Goal: Task Accomplishment & Management: Use online tool/utility

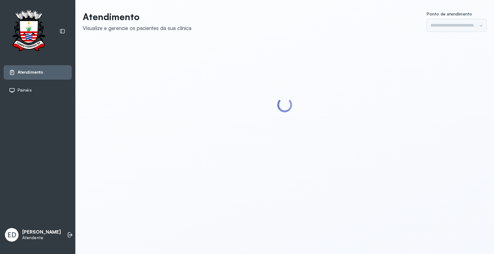
type input "*********"
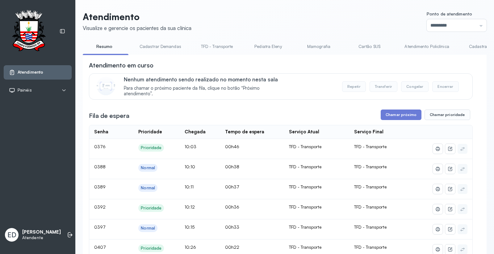
click at [478, 47] on link "Cadastrar Demanda" at bounding box center [489, 46] width 52 height 10
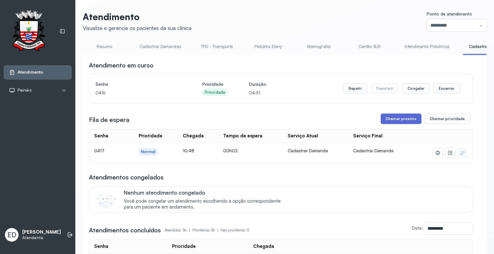
click at [401, 121] on button "Chamar próximo" at bounding box center [401, 118] width 41 height 11
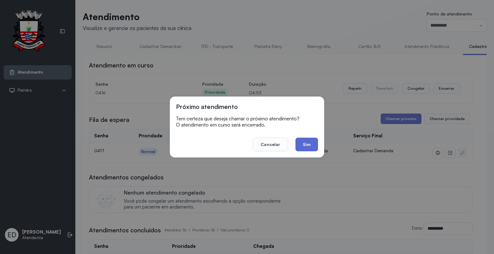
click at [311, 145] on button "Sim" at bounding box center [307, 145] width 23 height 14
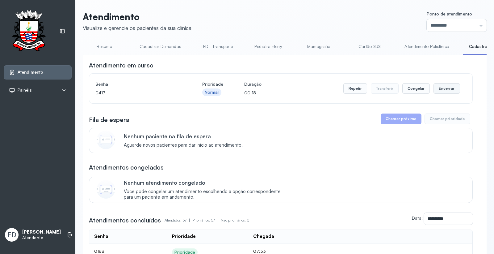
click at [446, 90] on button "Encerrar" at bounding box center [447, 88] width 26 height 11
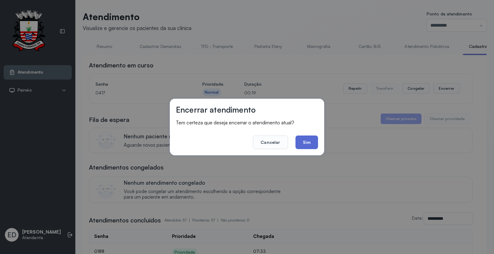
click at [309, 137] on button "Sim" at bounding box center [307, 142] width 23 height 14
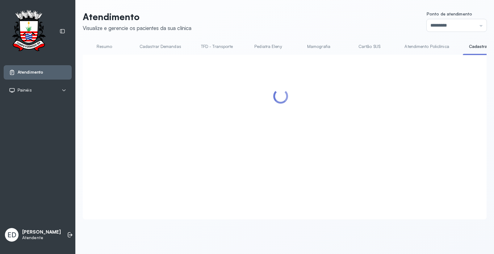
click at [107, 45] on link "Resumo" at bounding box center [104, 46] width 43 height 10
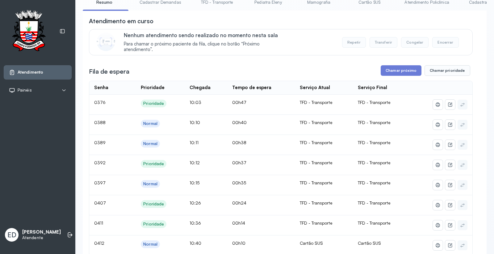
scroll to position [137, 0]
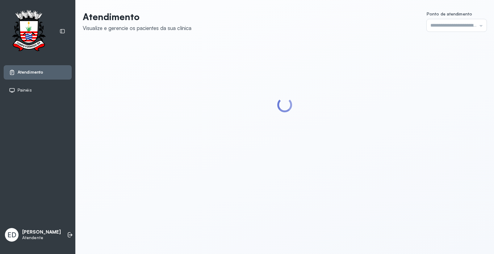
type input "*********"
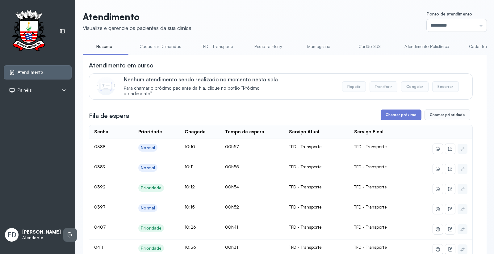
click at [63, 228] on li at bounding box center [70, 235] width 14 height 14
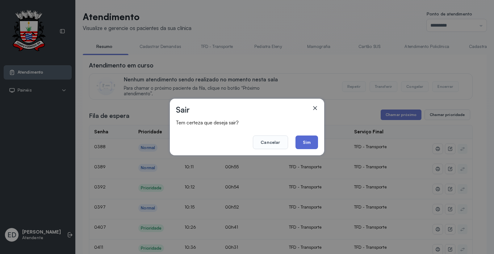
click at [307, 139] on button "Sim" at bounding box center [307, 142] width 23 height 14
